Goal: Book appointment/travel/reservation

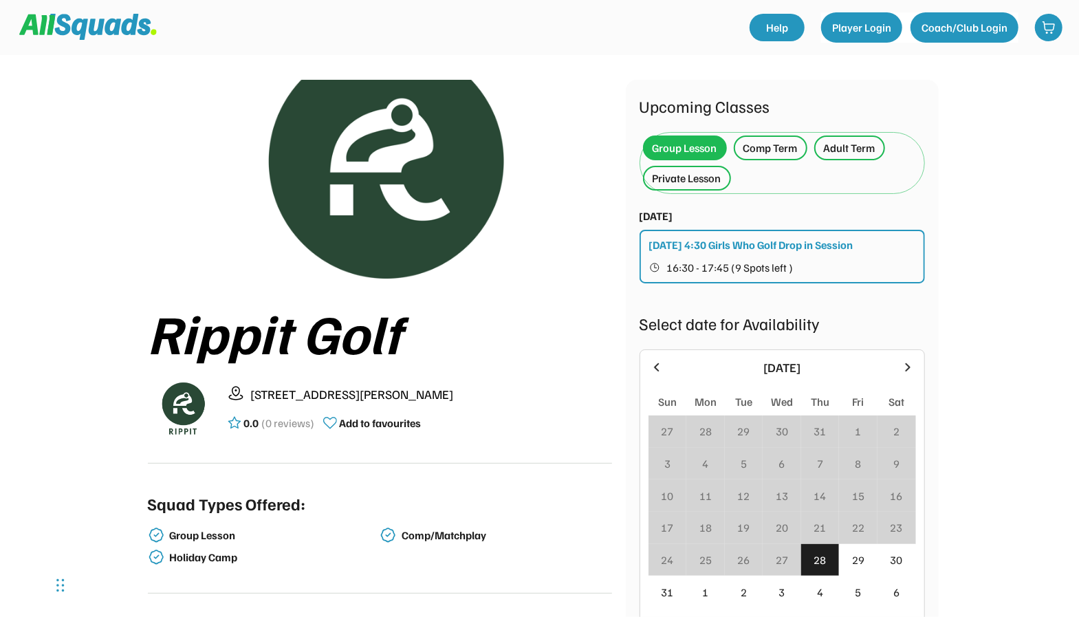
scroll to position [25, 0]
click at [719, 186] on div "Private Lesson" at bounding box center [687, 178] width 69 height 17
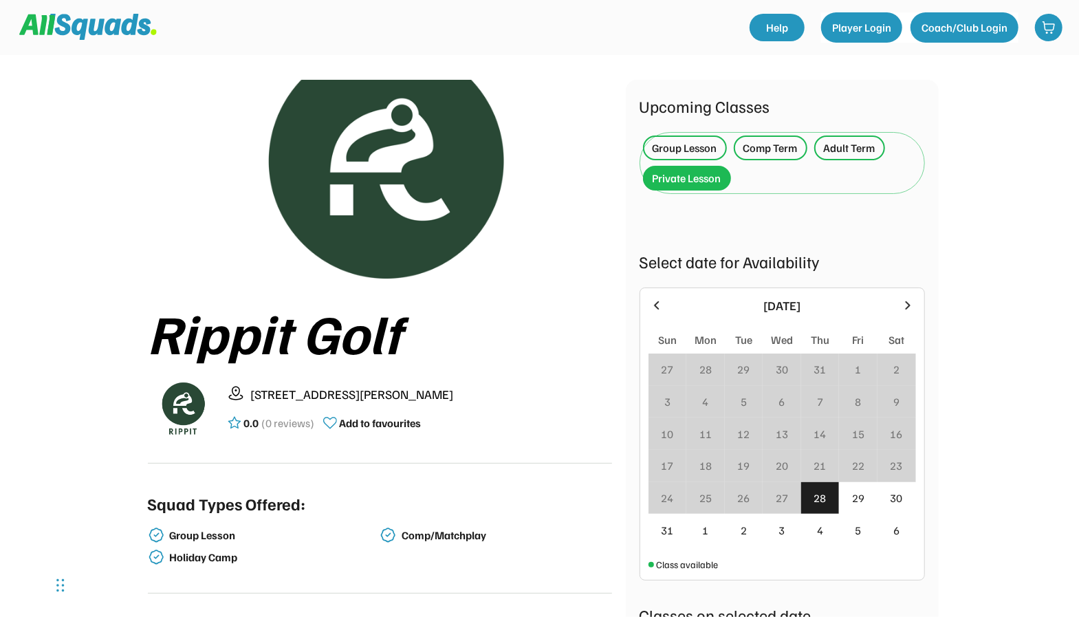
click at [701, 175] on div "Private Lesson" at bounding box center [687, 178] width 69 height 17
click at [902, 304] on icon at bounding box center [907, 305] width 15 height 15
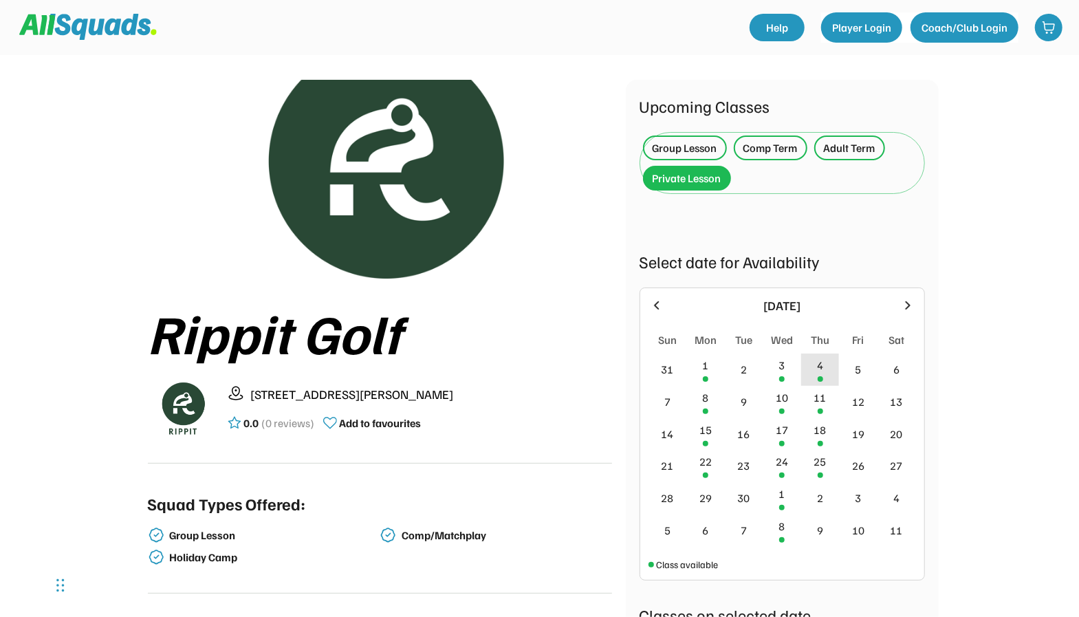
click at [807, 372] on div "4" at bounding box center [820, 369] width 39 height 32
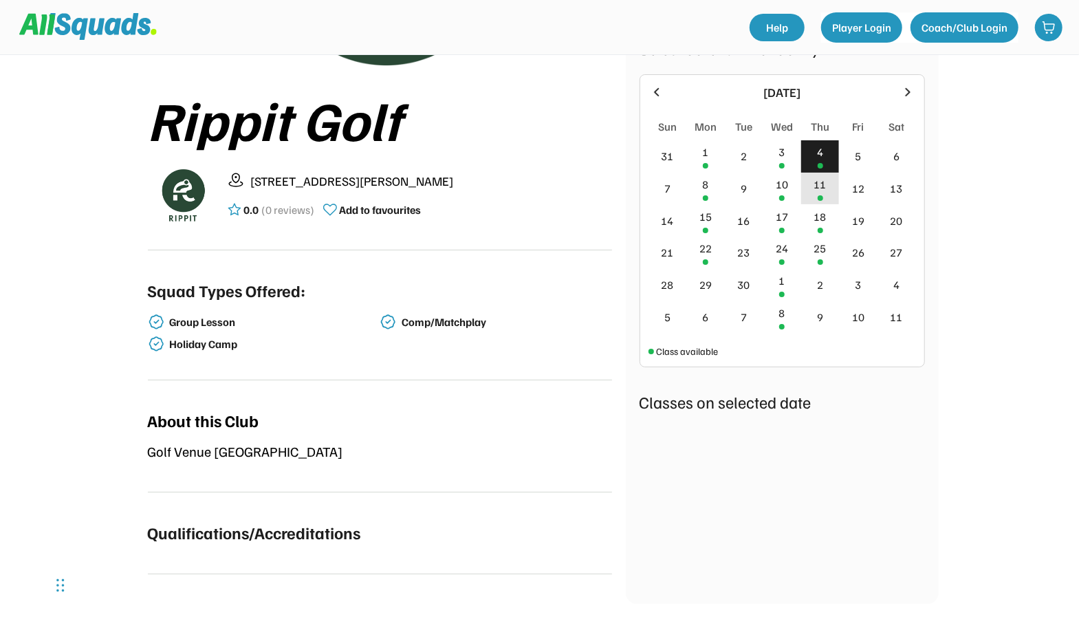
scroll to position [250, 0]
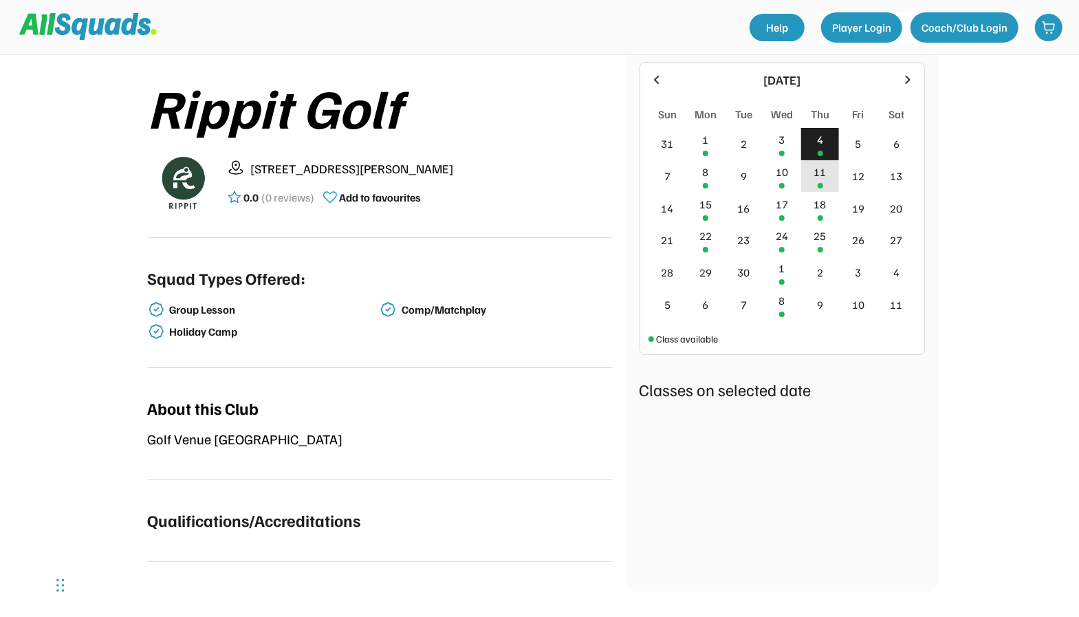
click at [823, 180] on div "11" at bounding box center [820, 176] width 39 height 32
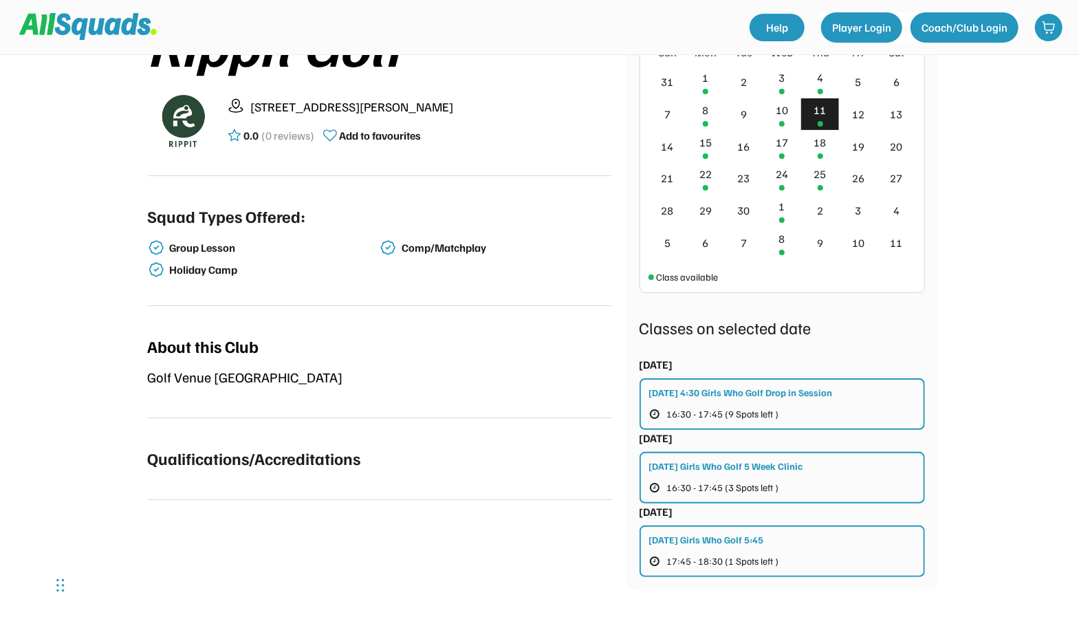
scroll to position [313, 0]
click at [759, 534] on div "Thursday Girls Who Golf 5:45" at bounding box center [706, 539] width 115 height 14
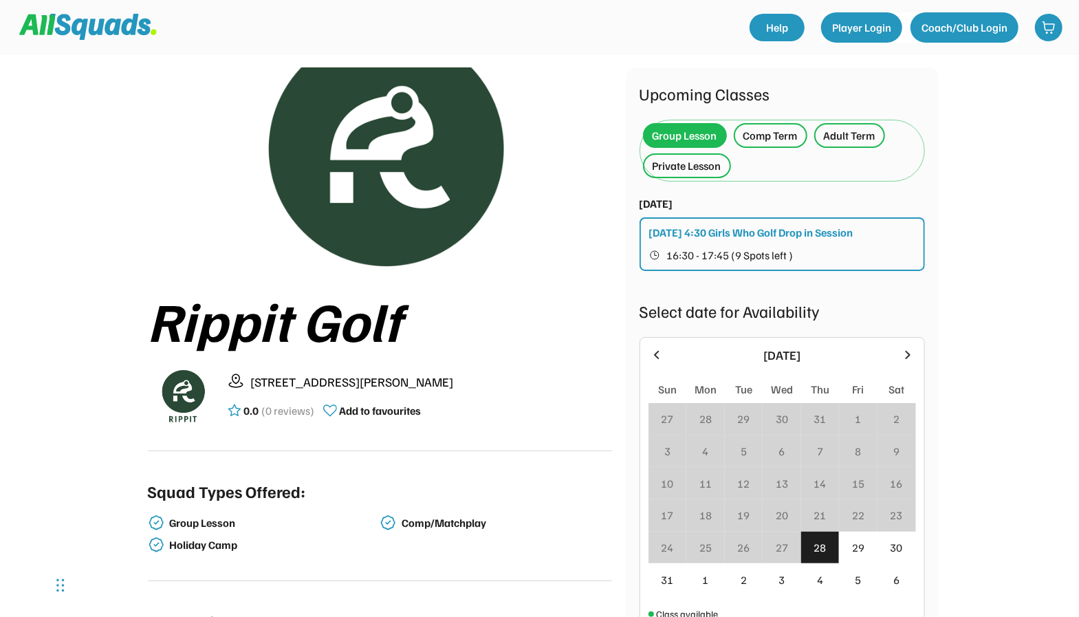
scroll to position [36, 0]
click at [706, 160] on div "Private Lesson" at bounding box center [687, 166] width 69 height 17
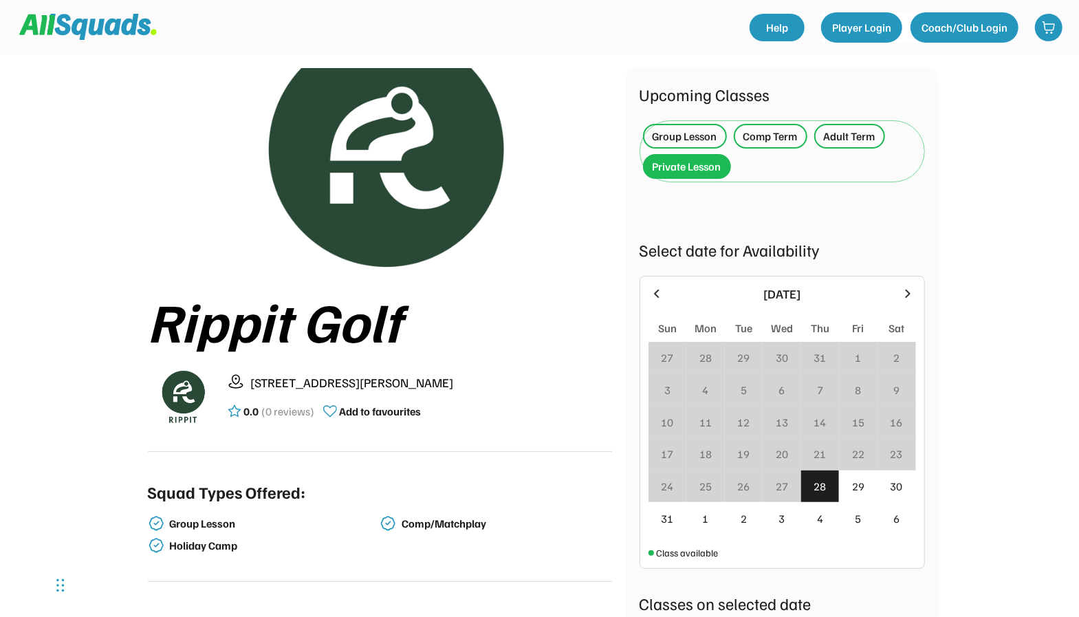
click at [911, 291] on icon at bounding box center [907, 293] width 15 height 15
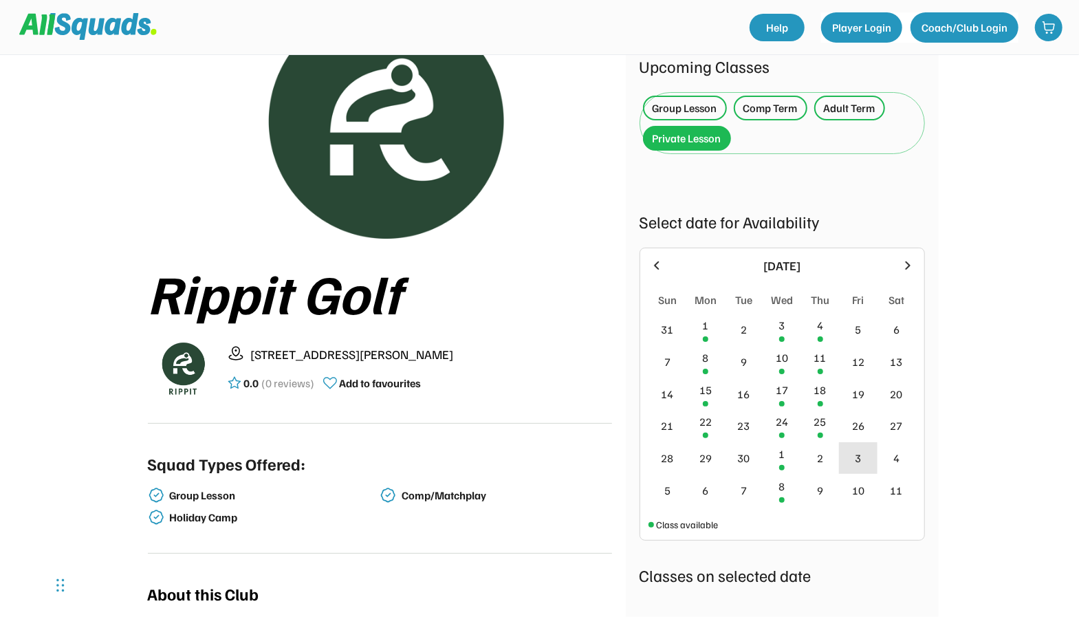
scroll to position [31, 0]
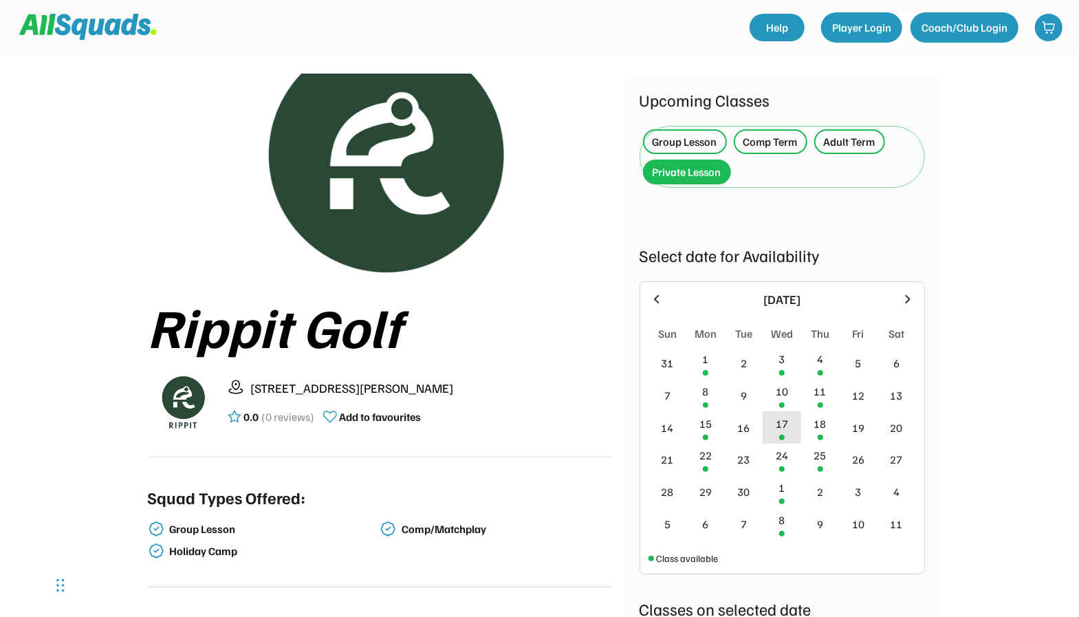
click at [781, 421] on div "17" at bounding box center [782, 423] width 12 height 17
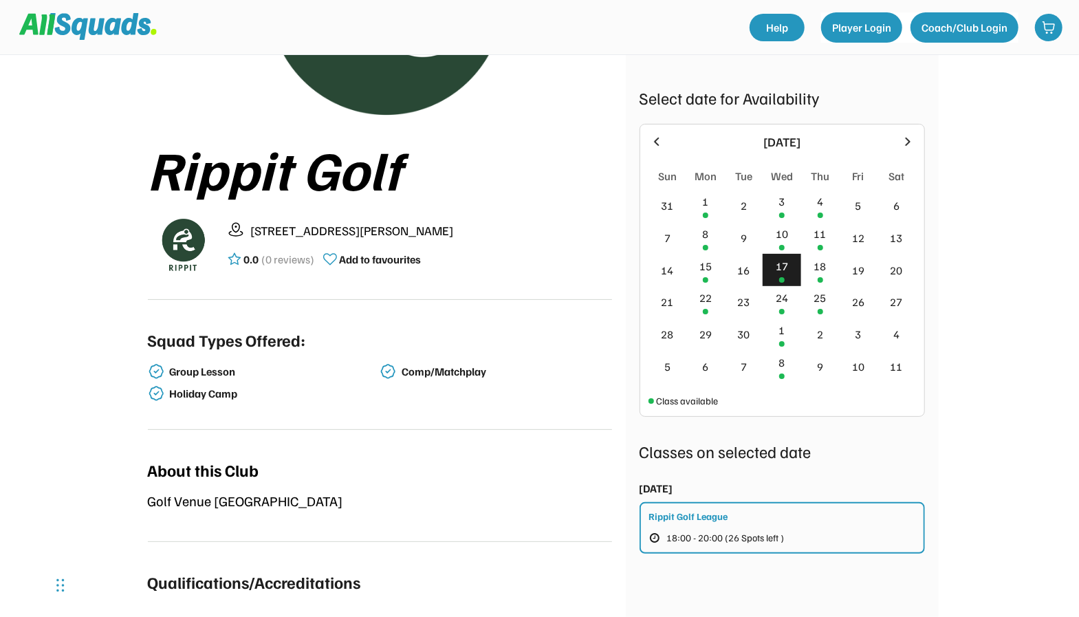
scroll to position [185, 0]
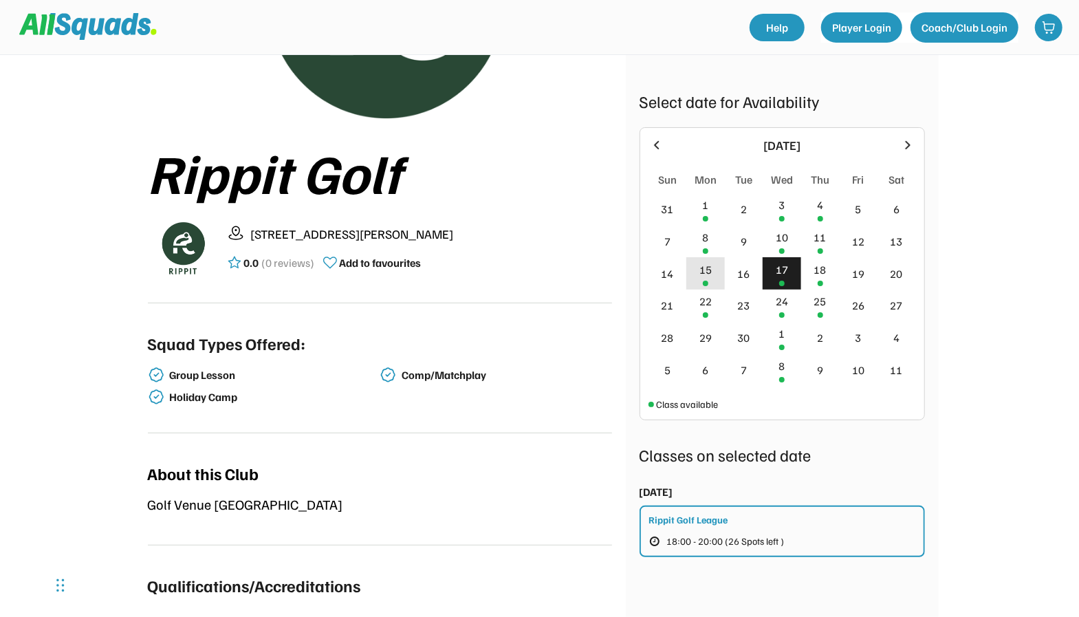
click at [707, 268] on div "15" at bounding box center [705, 269] width 12 height 17
click at [705, 306] on div "22" at bounding box center [705, 301] width 12 height 17
click at [708, 230] on div "8" at bounding box center [705, 237] width 6 height 17
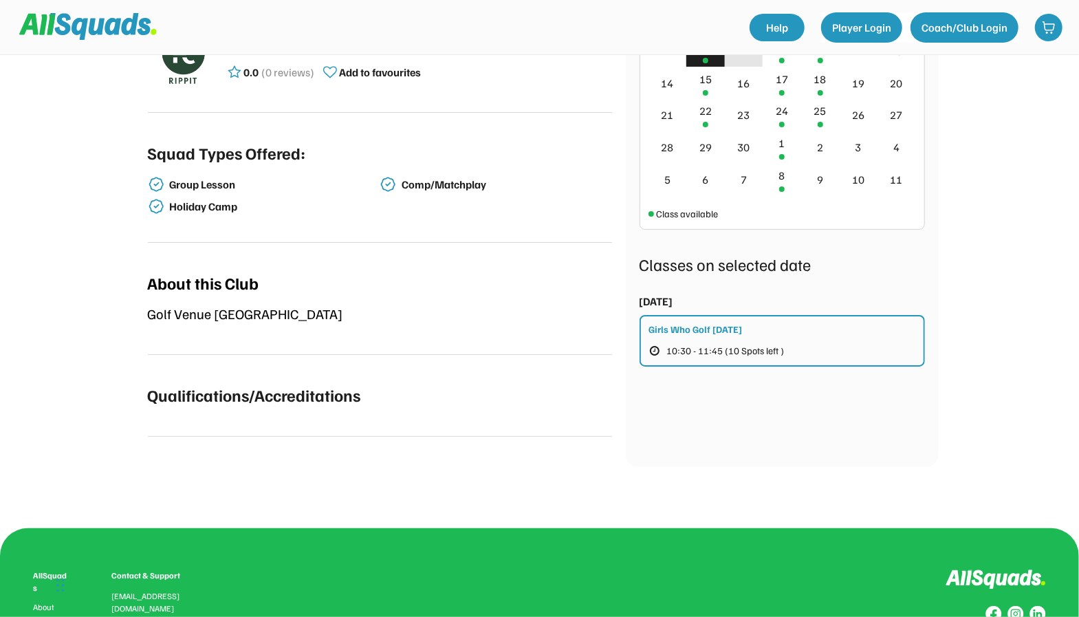
scroll to position [379, 0]
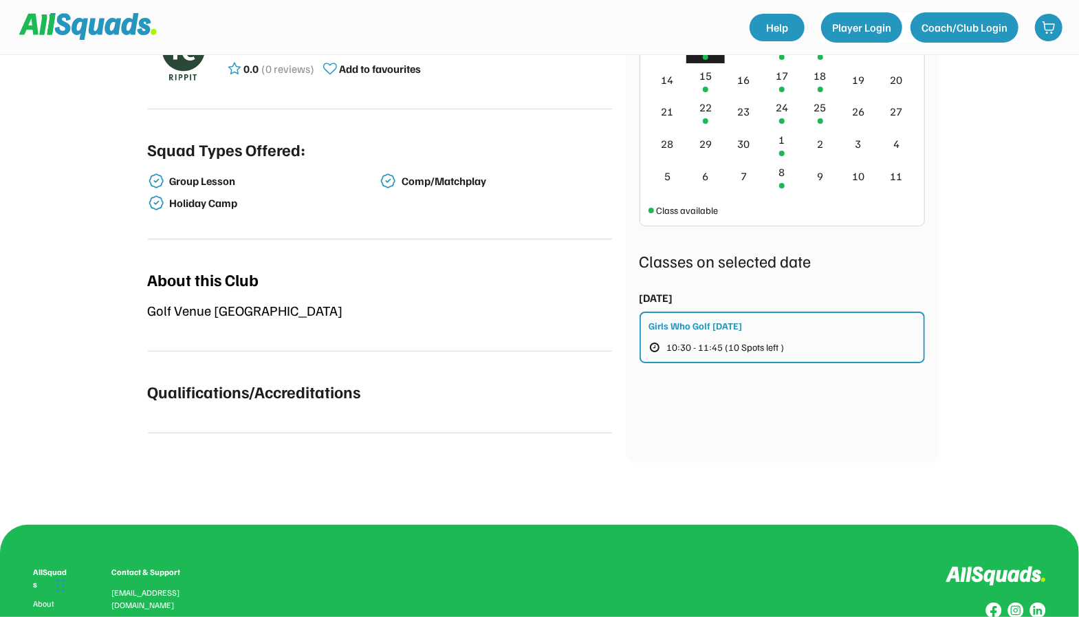
click at [735, 345] on span "10:30 - 11:45 (10 Spots left )" at bounding box center [726, 347] width 118 height 10
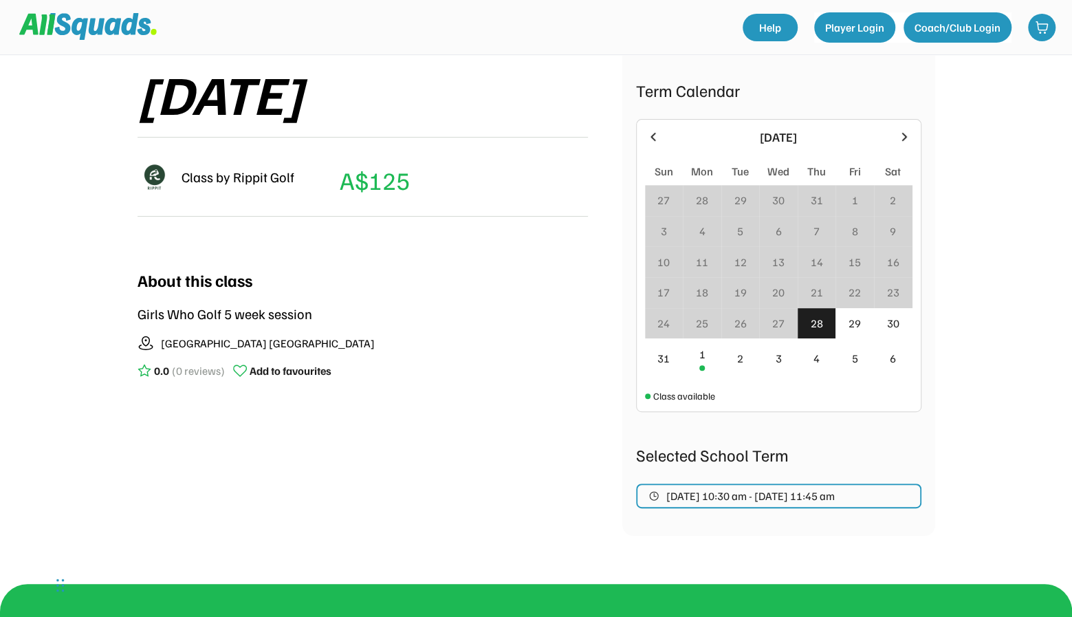
scroll to position [264, 0]
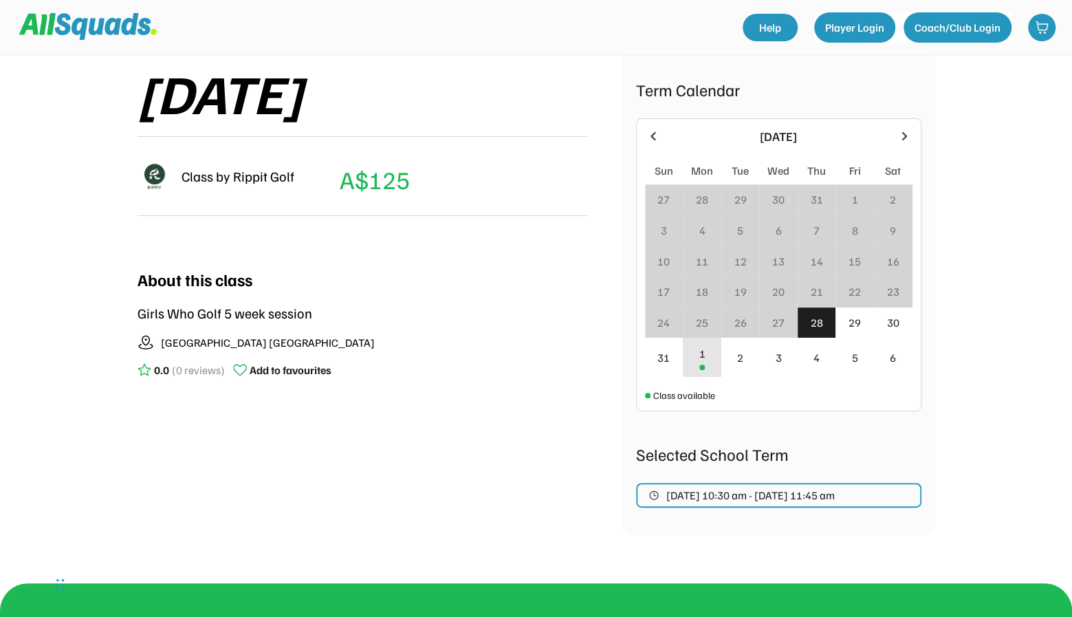
click at [701, 360] on div "1" at bounding box center [702, 353] width 6 height 17
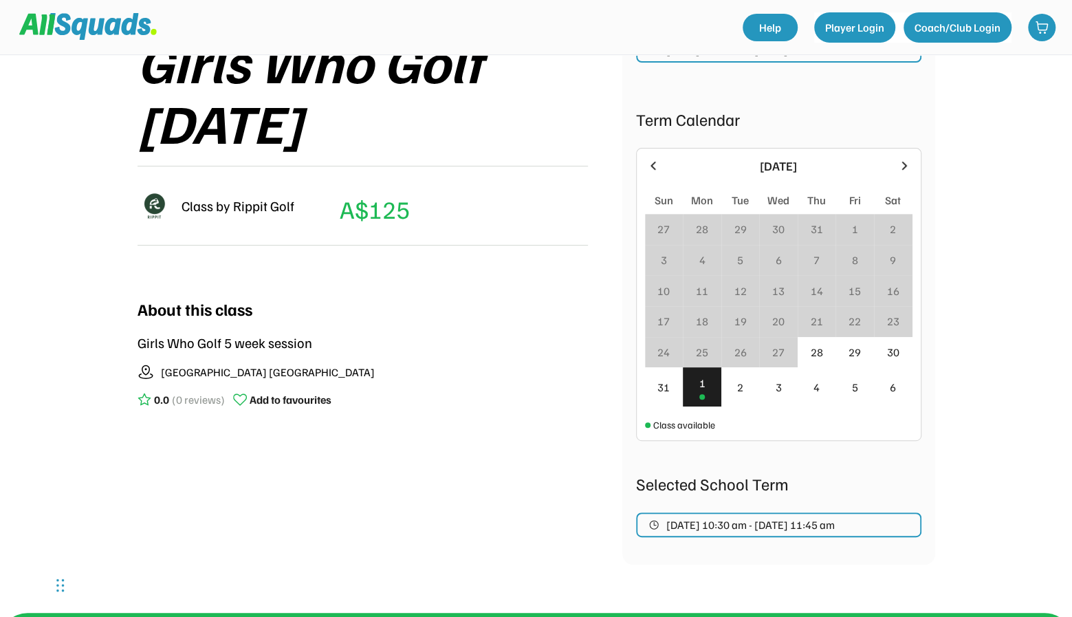
scroll to position [236, 0]
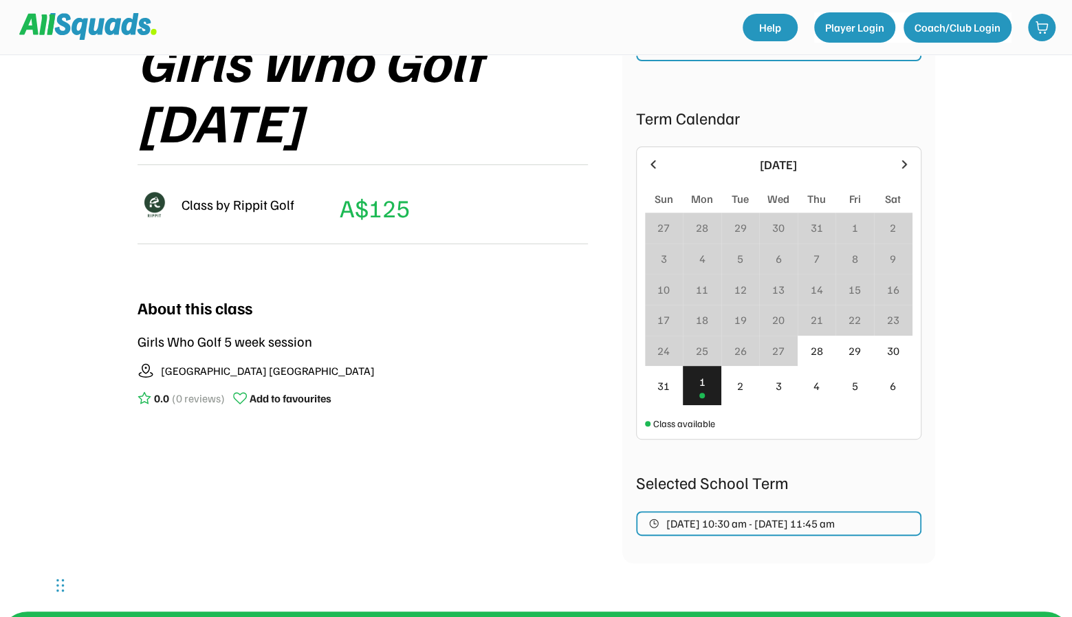
click at [904, 168] on icon at bounding box center [904, 164] width 15 height 15
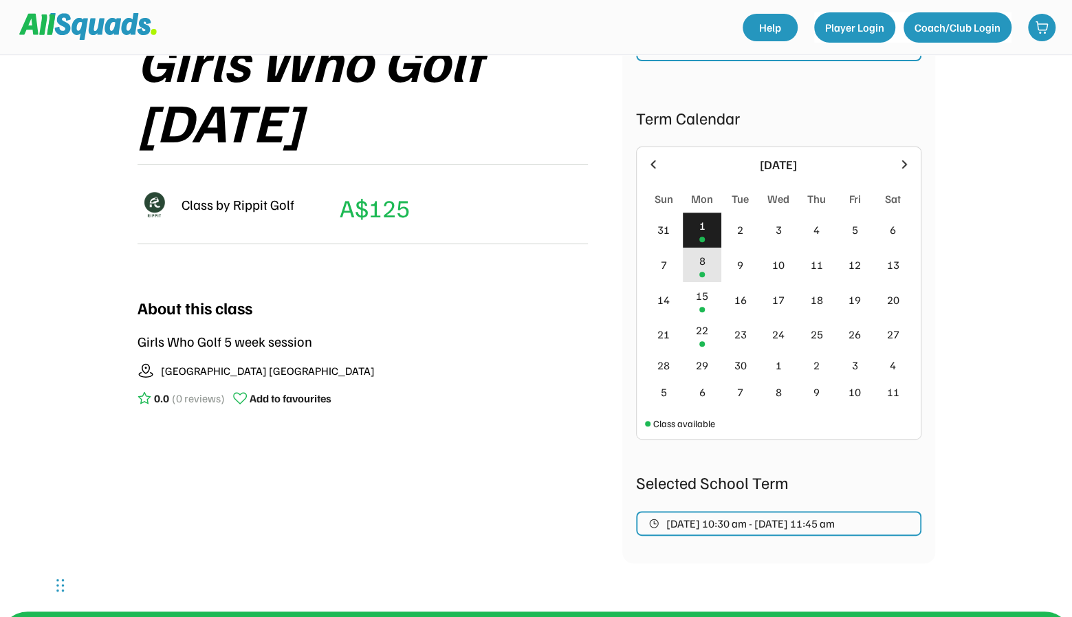
click at [706, 264] on div "8" at bounding box center [702, 265] width 39 height 35
click at [703, 304] on div "15" at bounding box center [702, 299] width 39 height 35
click at [700, 325] on div "22" at bounding box center [702, 330] width 12 height 17
click at [657, 166] on icon at bounding box center [653, 164] width 15 height 15
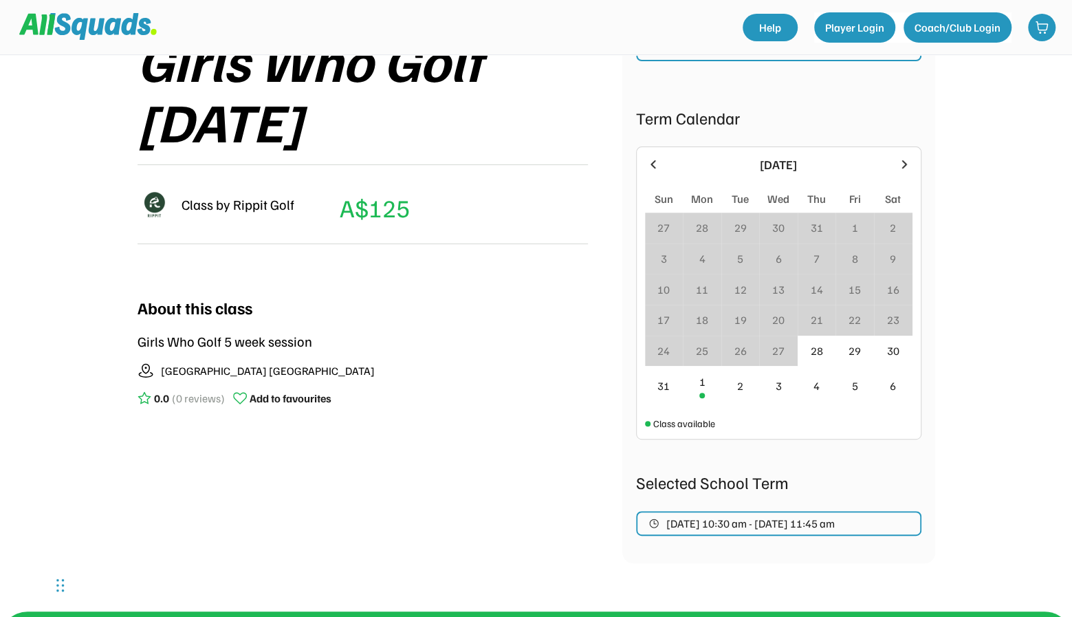
click at [902, 164] on icon at bounding box center [904, 164] width 15 height 15
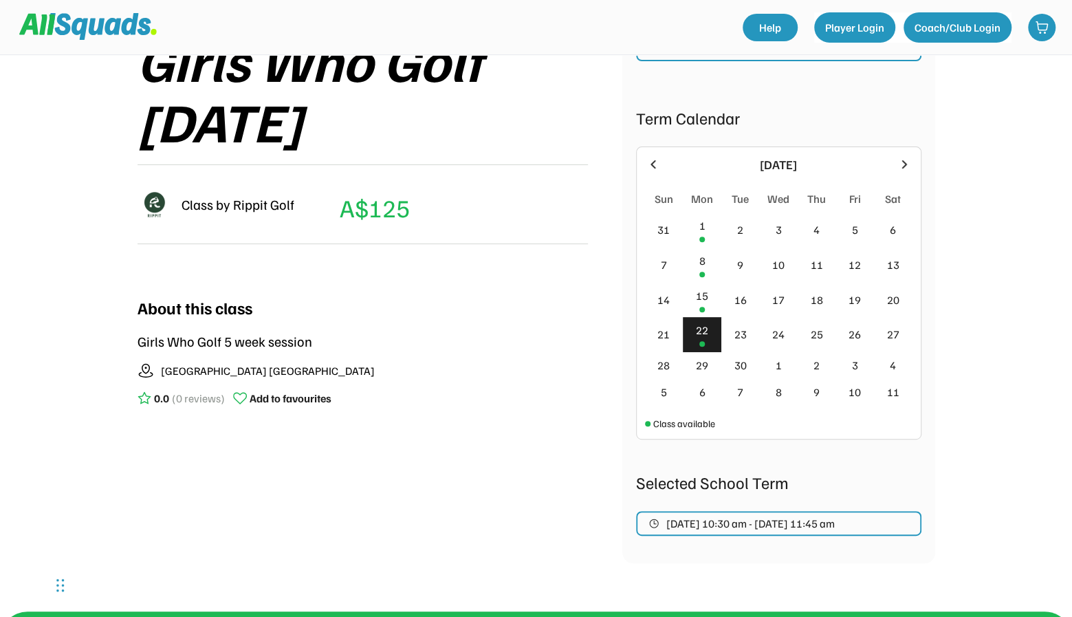
click at [902, 164] on icon at bounding box center [904, 164] width 15 height 15
click at [652, 162] on icon at bounding box center [653, 164] width 5 height 8
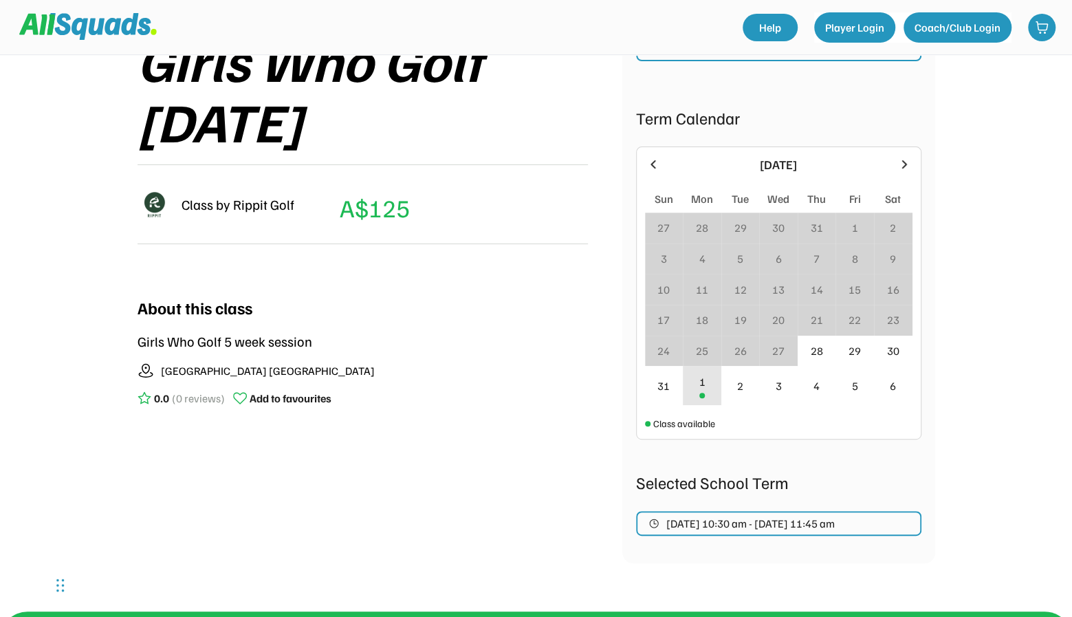
click at [699, 391] on div "1" at bounding box center [702, 385] width 39 height 39
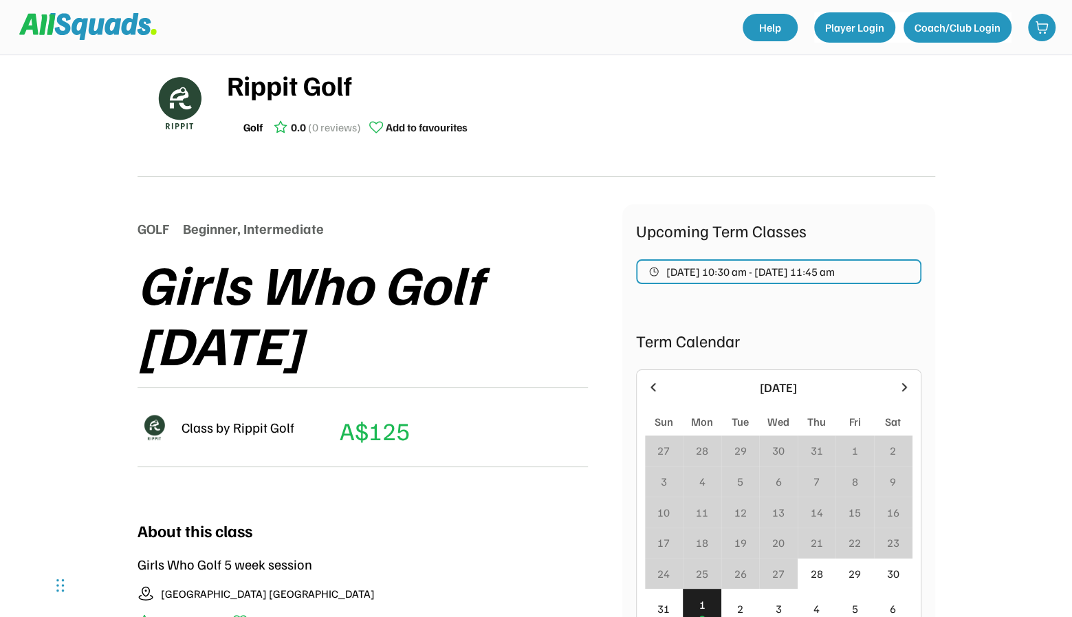
scroll to position [0, 0]
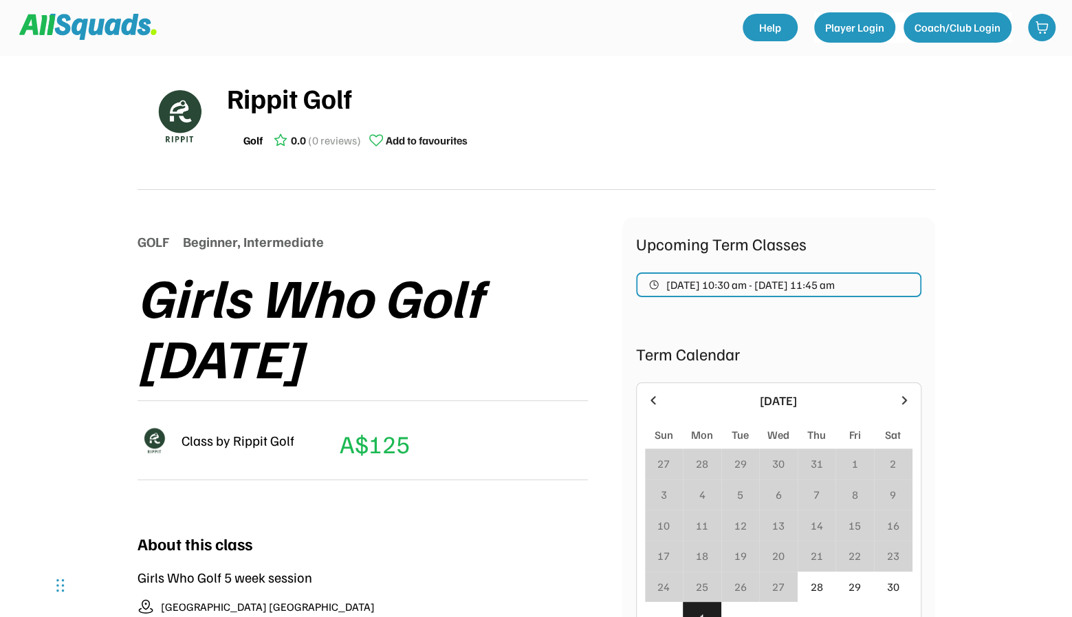
click at [77, 21] on img at bounding box center [88, 27] width 138 height 26
